Goal: Communication & Community: Answer question/provide support

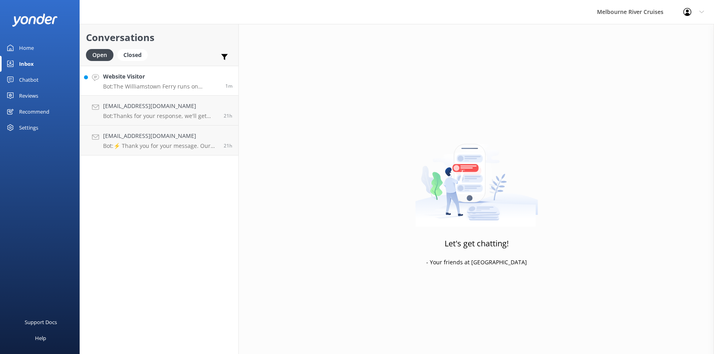
drag, startPoint x: 0, startPoint y: 0, endPoint x: 139, endPoint y: 80, distance: 159.8
click at [139, 80] on h4 "Website Visitor" at bounding box center [161, 76] width 116 height 9
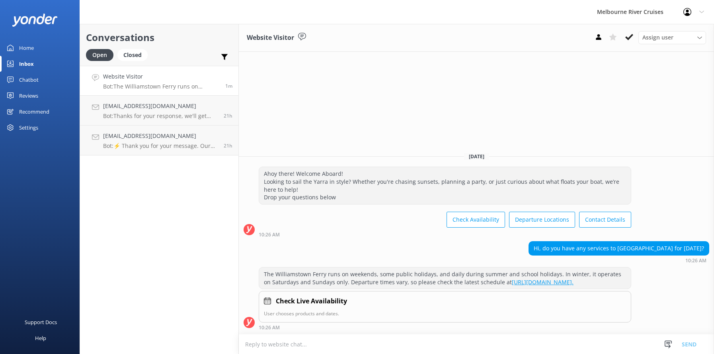
click at [628, 37] on icon at bounding box center [630, 37] width 8 height 8
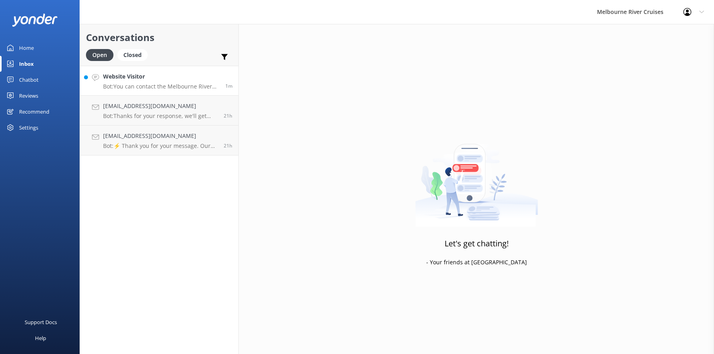
click at [143, 81] on div "Website Visitor Bot: You can contact the Melbourne River Cruises team by emaili…" at bounding box center [161, 80] width 116 height 17
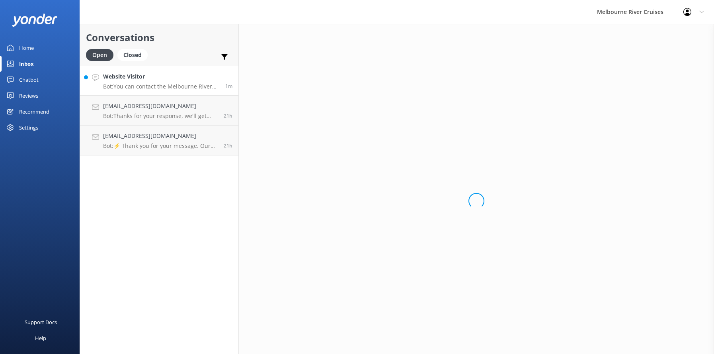
click at [143, 81] on div "Website Visitor Bot: You can contact the Melbourne River Cruises team by emaili…" at bounding box center [161, 80] width 116 height 17
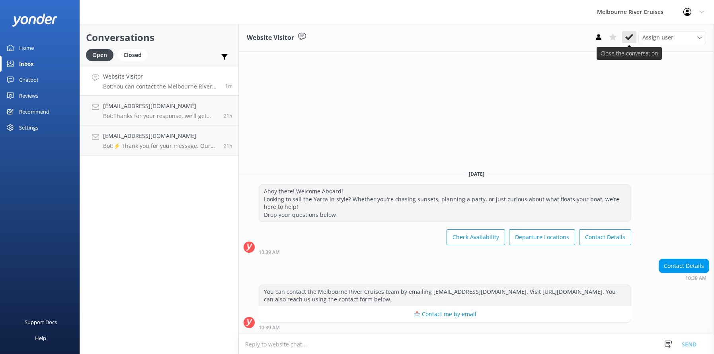
click at [628, 36] on icon at bounding box center [630, 37] width 8 height 8
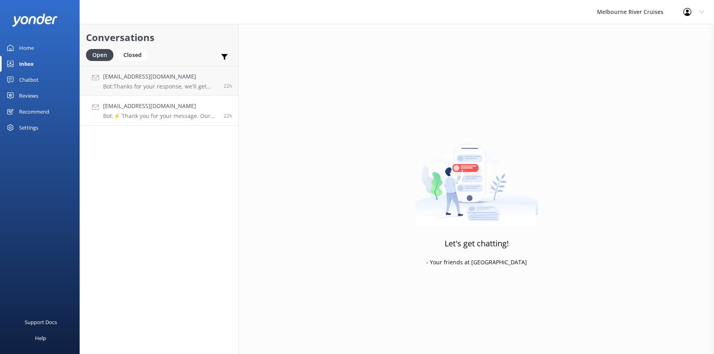
click at [134, 111] on div "[EMAIL_ADDRESS][DOMAIN_NAME] Bot: ⚡ Thank you for your message. Our office hour…" at bounding box center [160, 111] width 115 height 18
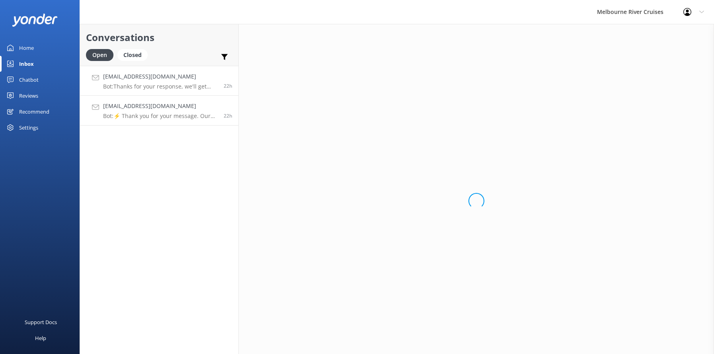
click at [135, 80] on h4 "[EMAIL_ADDRESS][DOMAIN_NAME]" at bounding box center [160, 76] width 115 height 9
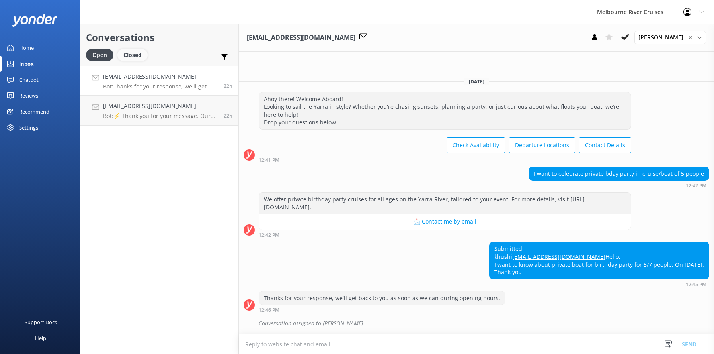
click at [133, 56] on div "Closed" at bounding box center [132, 55] width 30 height 12
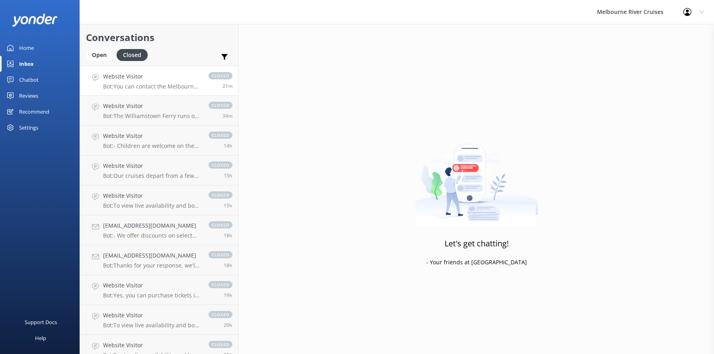
click at [114, 79] on h4 "Website Visitor" at bounding box center [152, 76] width 98 height 9
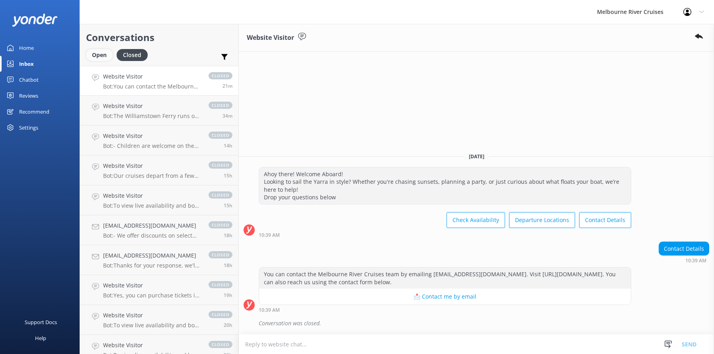
click at [98, 57] on div "Open" at bounding box center [99, 55] width 27 height 12
